Goal: Navigation & Orientation: Understand site structure

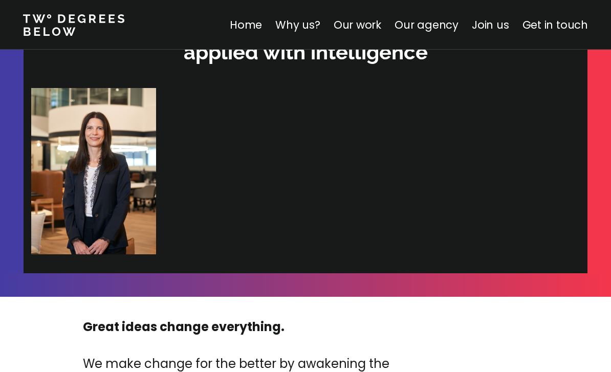
scroll to position [3203, 0]
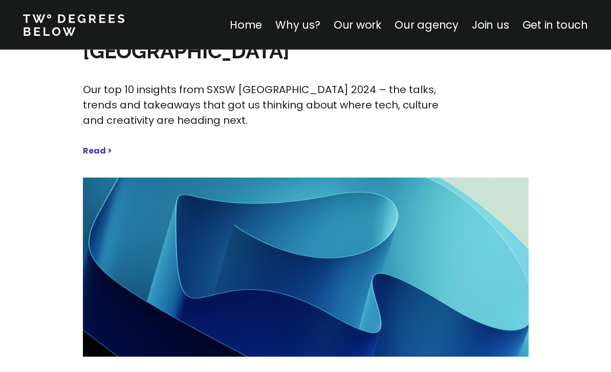
scroll to position [4657, 0]
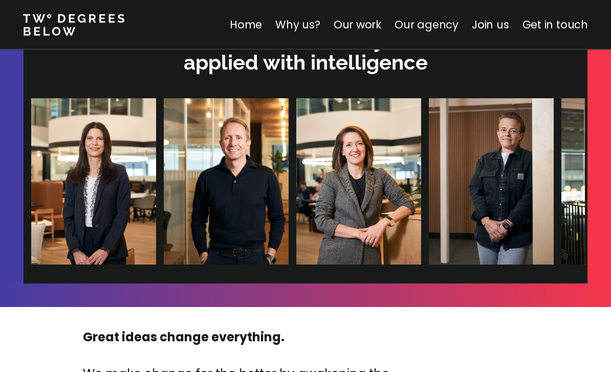
scroll to position [3129, 0]
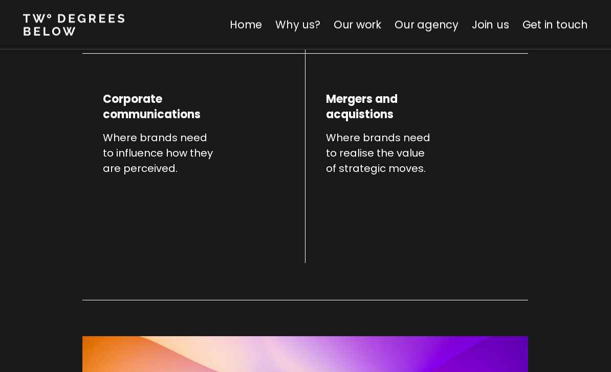
scroll to position [364, 0]
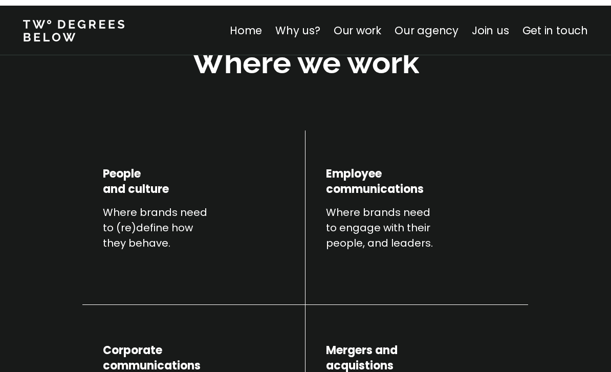
click at [254, 19] on nav "Home Why us? Our work Our agency Join us Get in touch" at bounding box center [305, 25] width 611 height 50
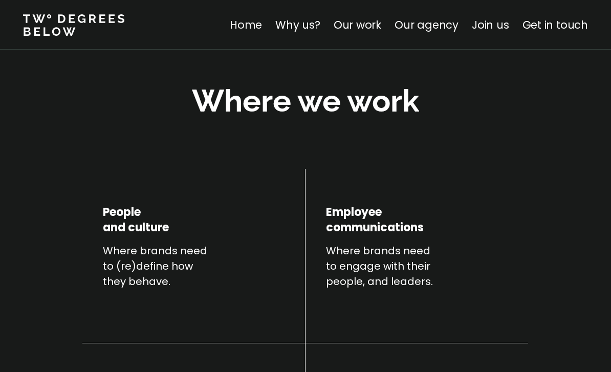
click at [247, 78] on div at bounding box center [305, 57] width 611 height 39
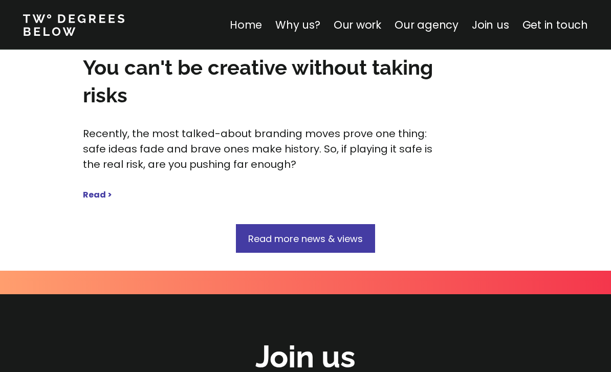
scroll to position [5316, 0]
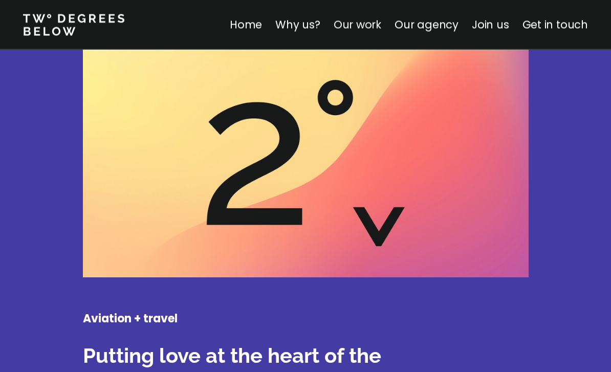
scroll to position [1430, 0]
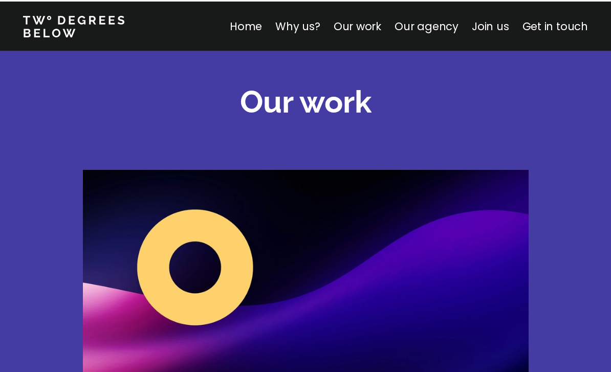
click at [297, 15] on nav "Home Why us? Our work Our agency Join us Get in touch" at bounding box center [305, 25] width 611 height 50
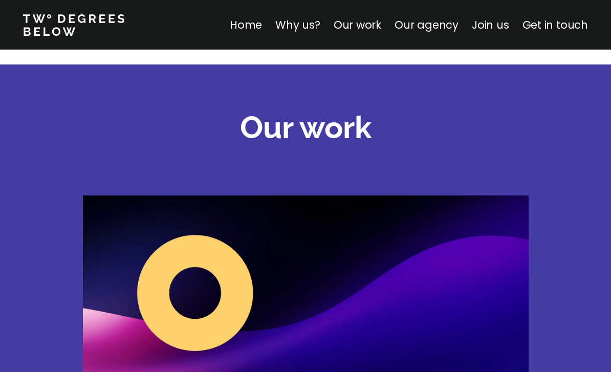
click at [303, 104] on div at bounding box center [305, 84] width 611 height 39
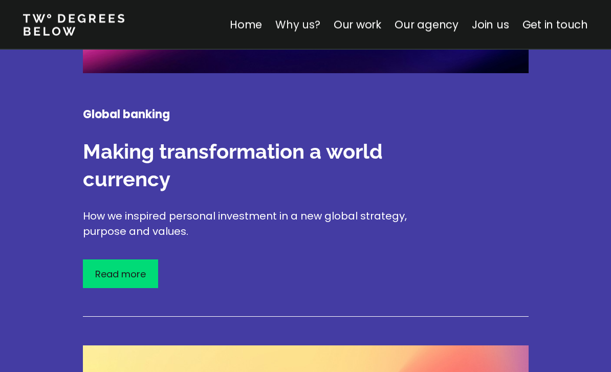
scroll to position [1756, 0]
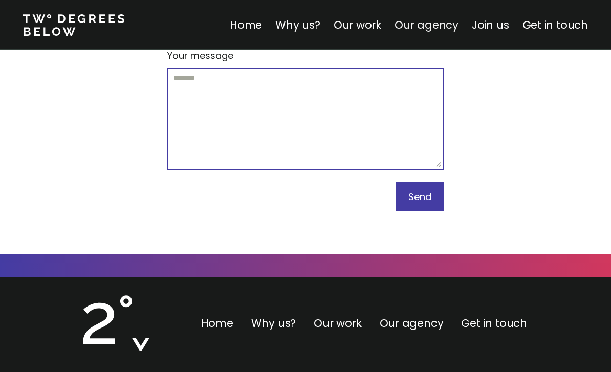
scroll to position [6354, 0]
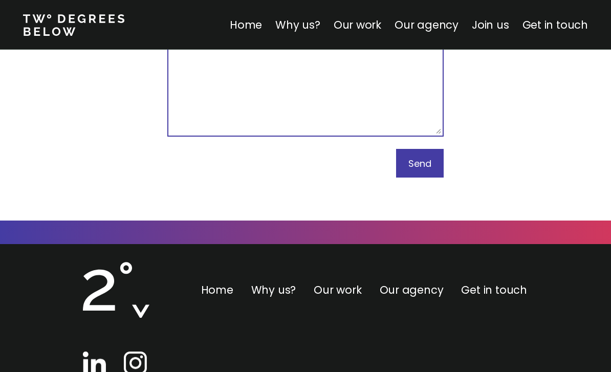
click at [91, 352] on img at bounding box center [94, 363] width 23 height 23
